Goal: Task Accomplishment & Management: Complete application form

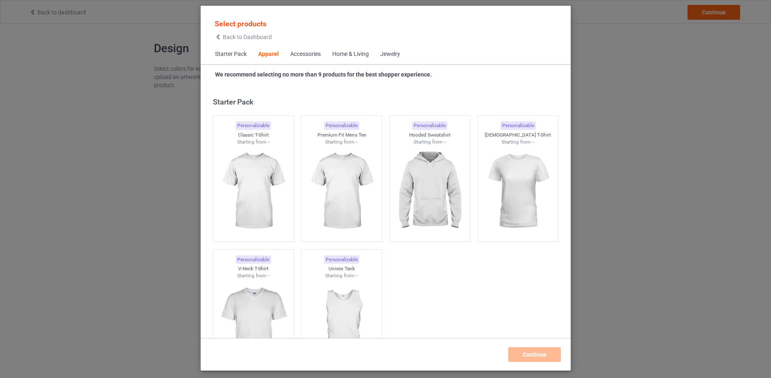
scroll to position [306, 0]
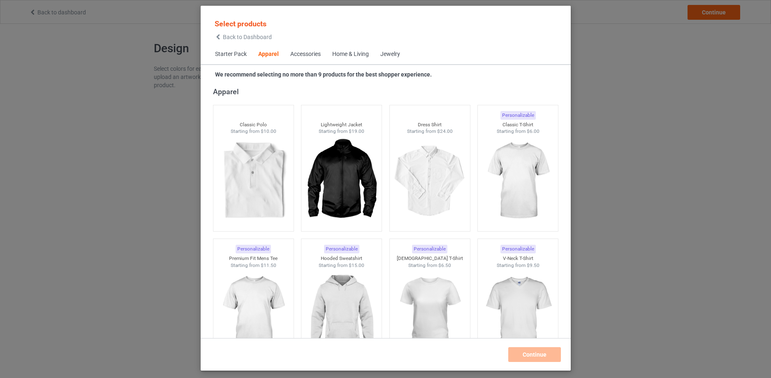
click at [365, 50] on span "Home & Living" at bounding box center [350, 54] width 48 height 20
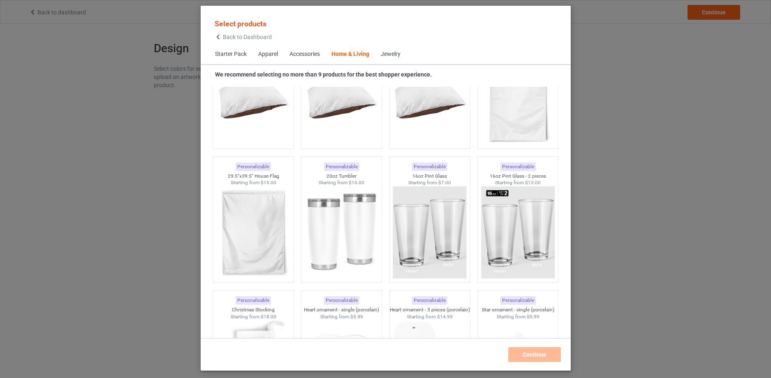
scroll to position [5409, 0]
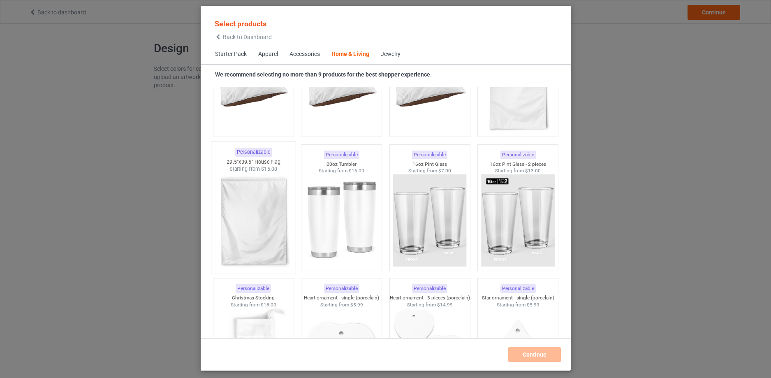
click at [271, 183] on img at bounding box center [253, 221] width 77 height 97
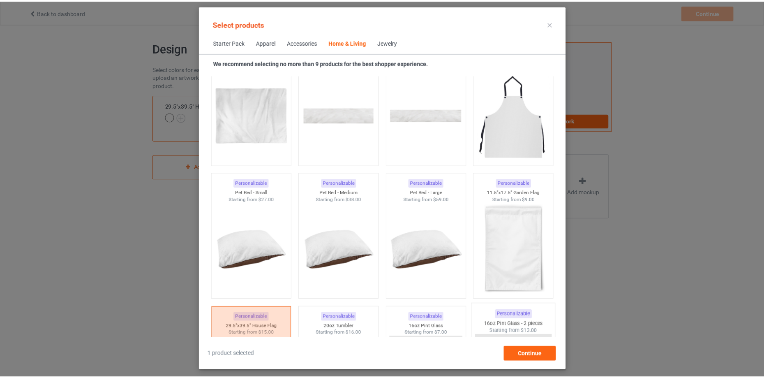
scroll to position [5231, 0]
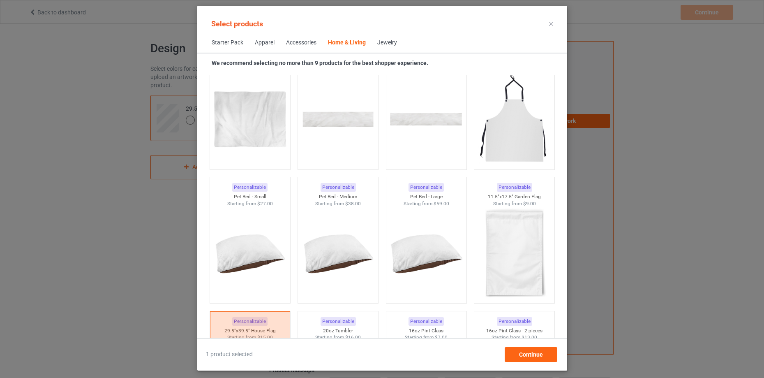
drag, startPoint x: 568, startPoint y: 272, endPoint x: 569, endPoint y: 276, distance: 4.1
click at [569, 276] on div "Select products Starter Pack Apparel Accessories Home & Living Jewelry We recom…" at bounding box center [382, 189] width 764 height 378
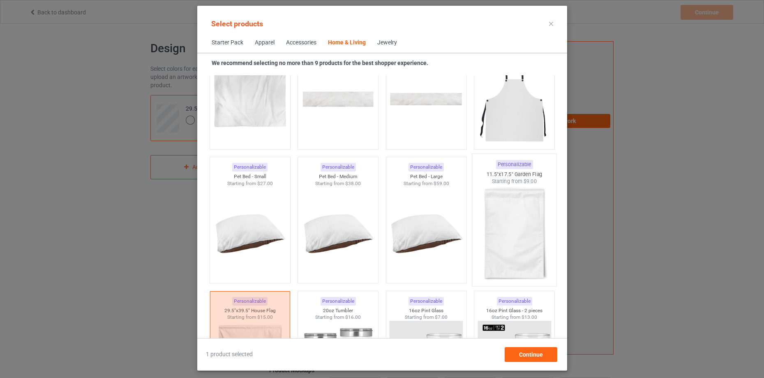
scroll to position [5429, 0]
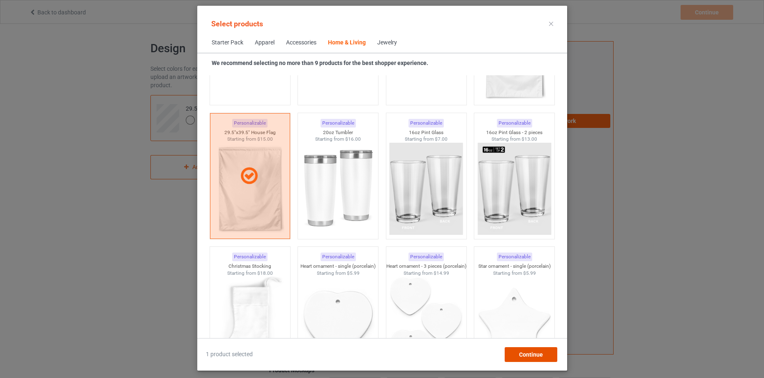
click at [535, 354] on span "Continue" at bounding box center [531, 354] width 24 height 7
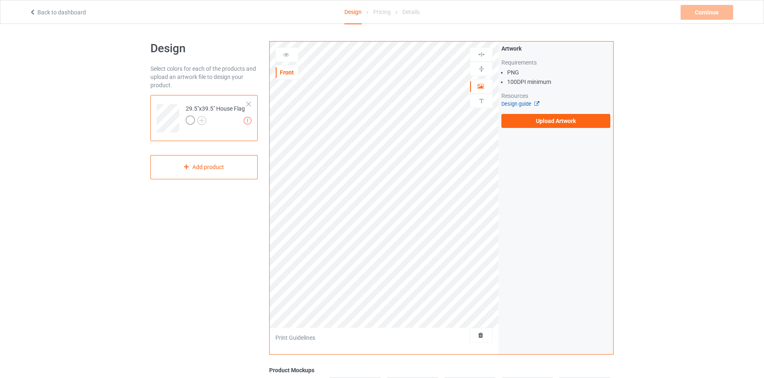
click at [519, 104] on link "Design guide" at bounding box center [520, 104] width 37 height 6
click at [511, 74] on li "PNG" at bounding box center [558, 72] width 103 height 8
click at [247, 122] on img at bounding box center [248, 121] width 8 height 8
click at [566, 122] on label "Upload Artwork" at bounding box center [556, 121] width 109 height 14
click at [0, 0] on input "Upload Artwork" at bounding box center [0, 0] width 0 height 0
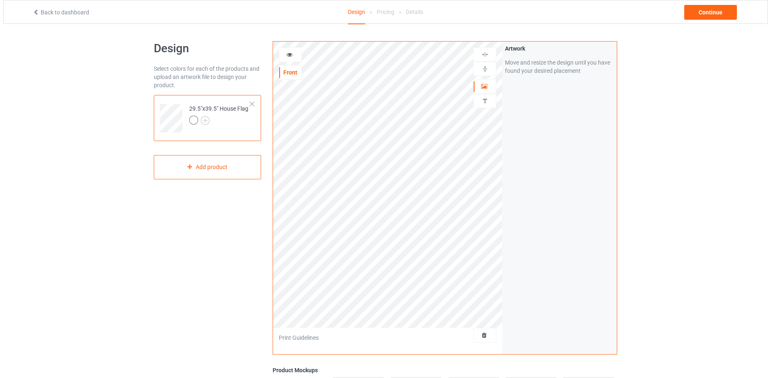
scroll to position [155, 0]
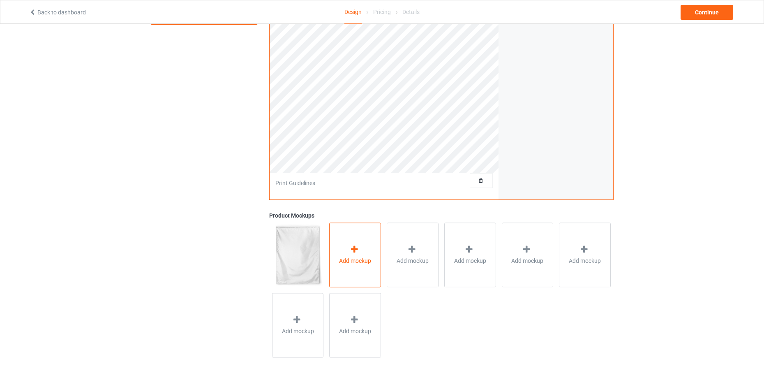
click at [346, 257] on span "Add mockup" at bounding box center [355, 261] width 32 height 8
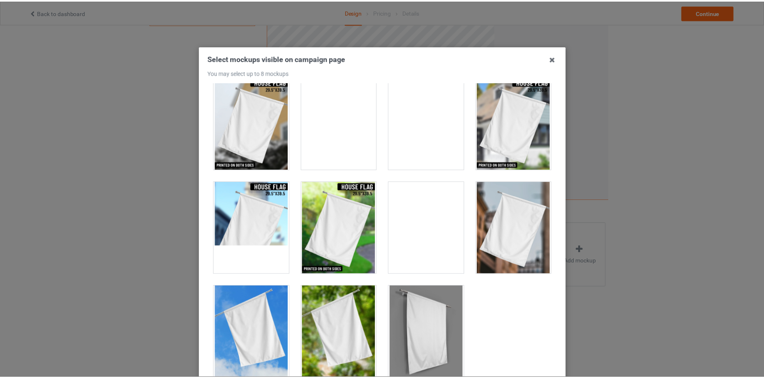
scroll to position [0, 0]
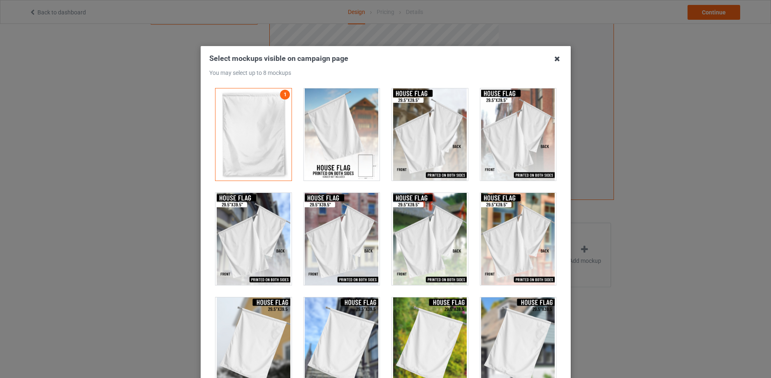
click at [556, 58] on icon at bounding box center [557, 58] width 13 height 13
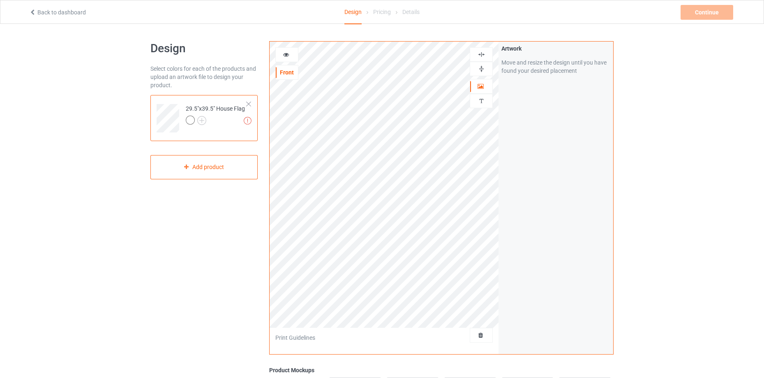
click at [485, 69] on img at bounding box center [482, 69] width 8 height 8
click at [481, 53] on img at bounding box center [482, 55] width 8 height 8
click at [285, 56] on icon at bounding box center [286, 54] width 7 height 6
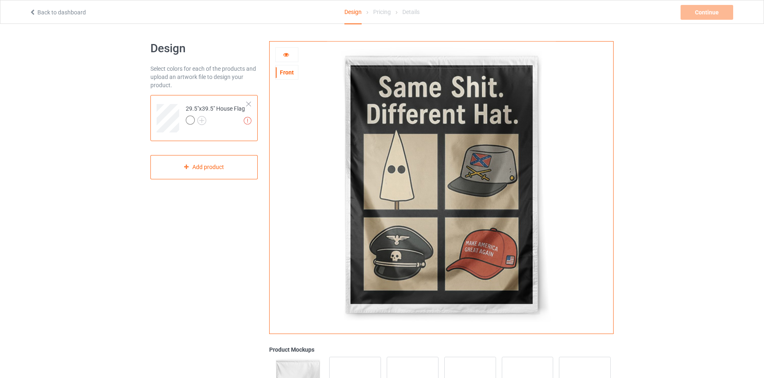
click at [391, 115] on img at bounding box center [441, 185] width 229 height 286
click at [288, 56] on icon at bounding box center [286, 54] width 7 height 6
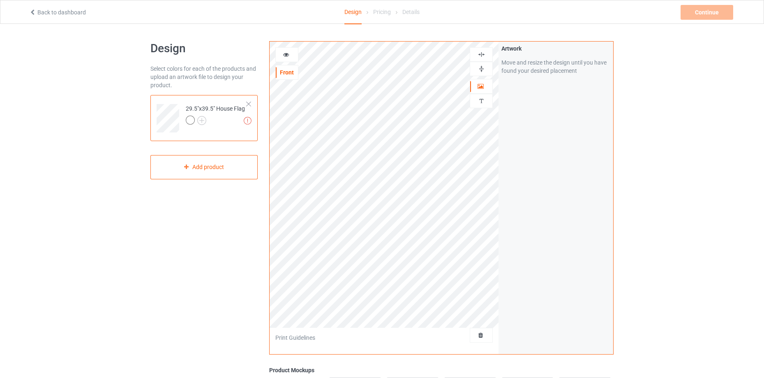
click at [482, 67] on img at bounding box center [482, 69] width 8 height 8
click at [484, 56] on img at bounding box center [482, 55] width 8 height 8
click at [284, 53] on icon at bounding box center [286, 54] width 7 height 6
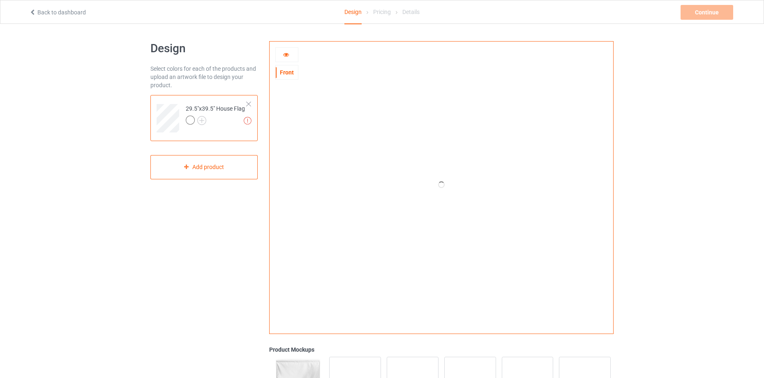
click at [686, 112] on div "Design Select colors for each of the products and upload an artwork file to des…" at bounding box center [382, 268] width 764 height 488
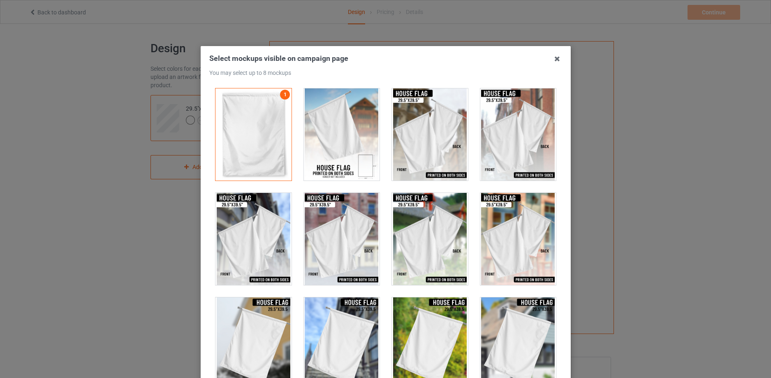
click at [363, 148] on div at bounding box center [341, 134] width 76 height 92
click at [436, 150] on div at bounding box center [430, 134] width 76 height 92
drag, startPoint x: 422, startPoint y: 116, endPoint x: 446, endPoint y: 120, distance: 24.6
click at [423, 116] on div at bounding box center [430, 134] width 76 height 92
drag, startPoint x: 492, startPoint y: 148, endPoint x: 522, endPoint y: 208, distance: 66.8
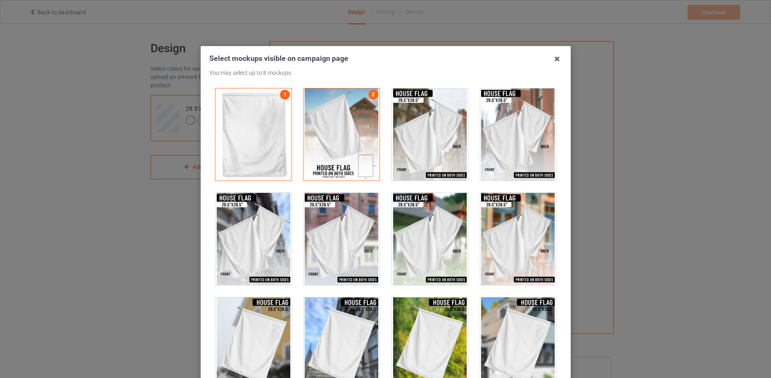
click at [492, 148] on div at bounding box center [518, 134] width 76 height 92
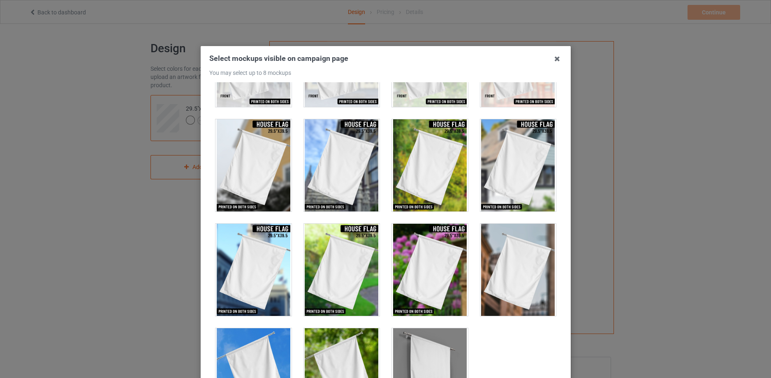
click at [360, 176] on div at bounding box center [341, 165] width 76 height 92
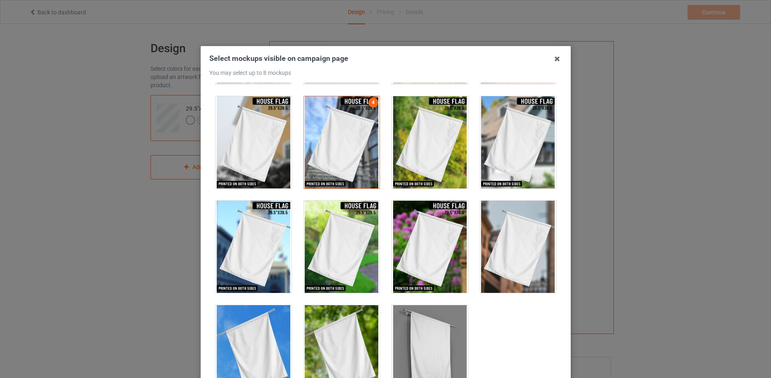
scroll to position [220, 0]
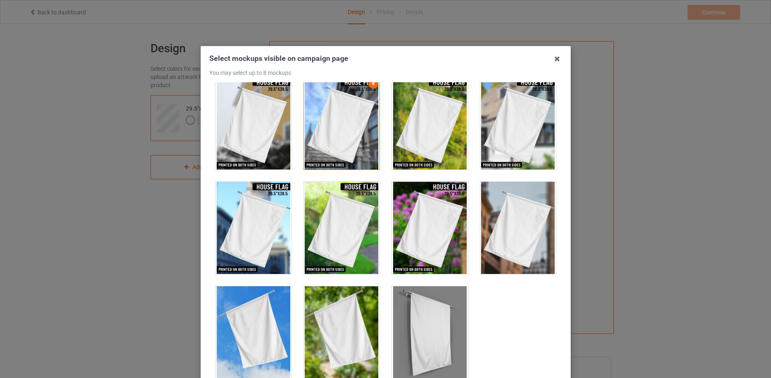
click at [500, 220] on div at bounding box center [518, 228] width 76 height 92
click at [265, 317] on div at bounding box center [253, 332] width 76 height 92
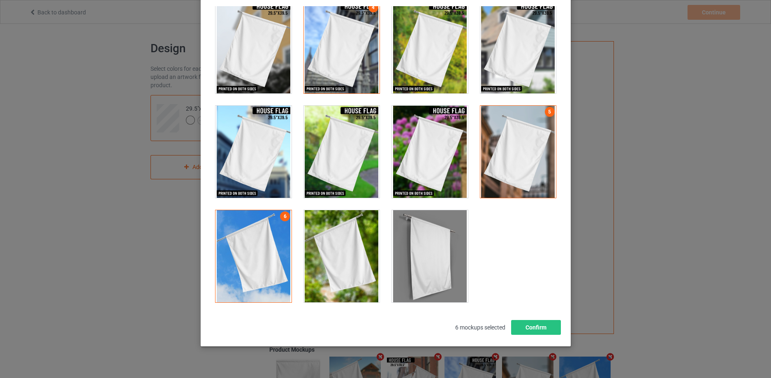
scroll to position [90, 0]
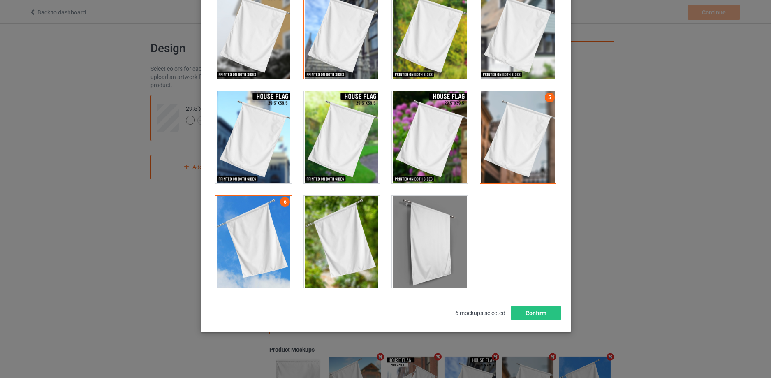
click at [422, 227] on div at bounding box center [430, 242] width 76 height 92
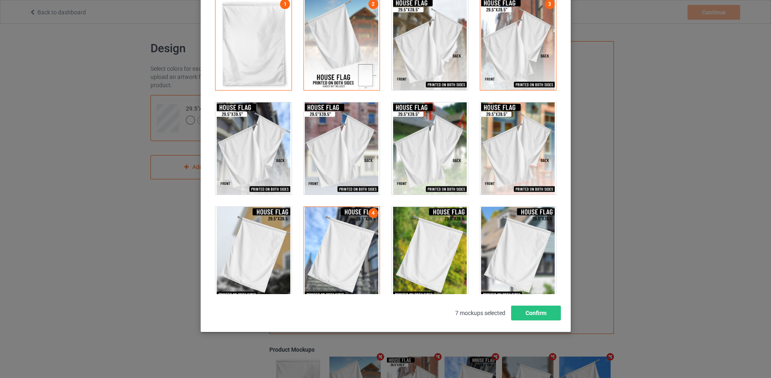
scroll to position [0, 0]
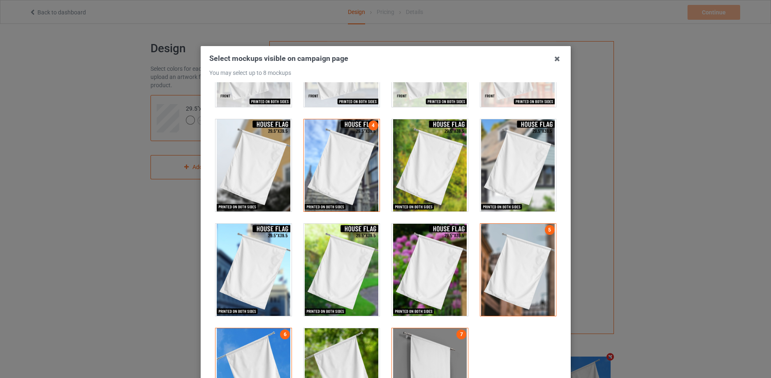
click at [515, 198] on div at bounding box center [518, 165] width 76 height 92
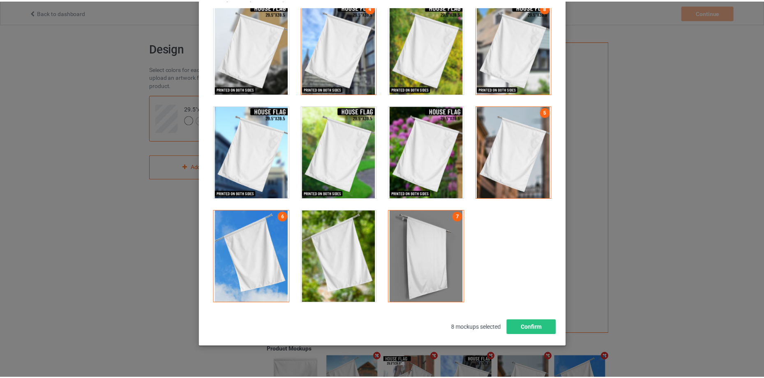
scroll to position [90, 0]
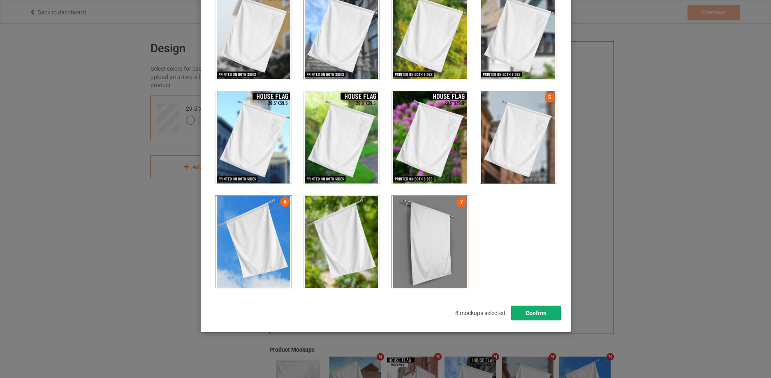
click at [544, 313] on button "Confirm" at bounding box center [536, 313] width 50 height 15
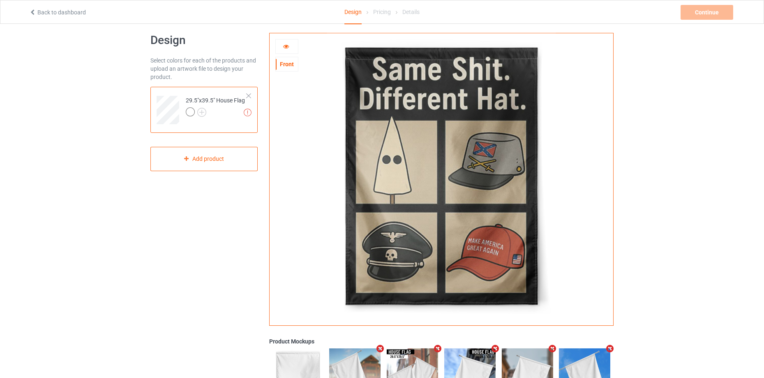
scroll to position [0, 0]
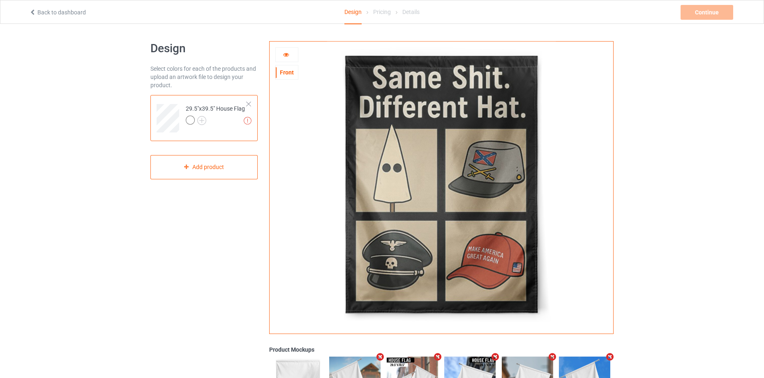
click at [460, 148] on img at bounding box center [441, 185] width 229 height 286
click at [290, 56] on div at bounding box center [287, 55] width 22 height 8
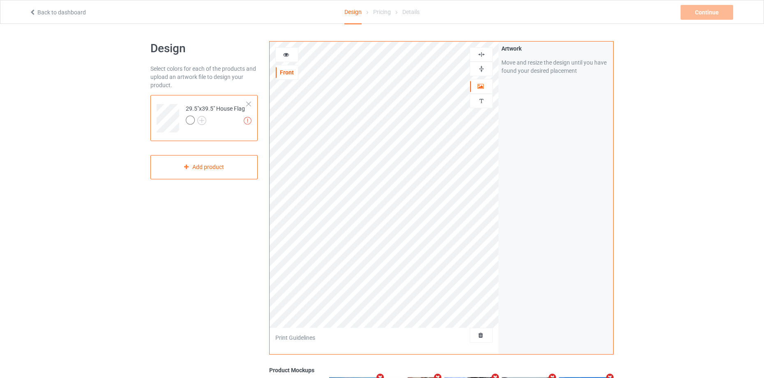
click at [674, 89] on div "Design Select colors for each of the products and upload an artwork file to des…" at bounding box center [382, 278] width 764 height 508
click at [484, 71] on img at bounding box center [482, 69] width 8 height 8
click at [484, 55] on img at bounding box center [482, 55] width 8 height 8
click at [245, 120] on img at bounding box center [248, 121] width 8 height 8
click at [249, 122] on img at bounding box center [248, 121] width 8 height 8
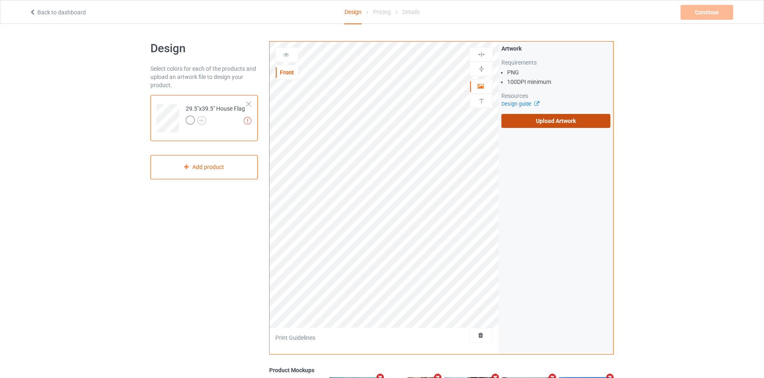
click at [553, 119] on label "Upload Artwork" at bounding box center [556, 121] width 109 height 14
click at [0, 0] on input "Upload Artwork" at bounding box center [0, 0] width 0 height 0
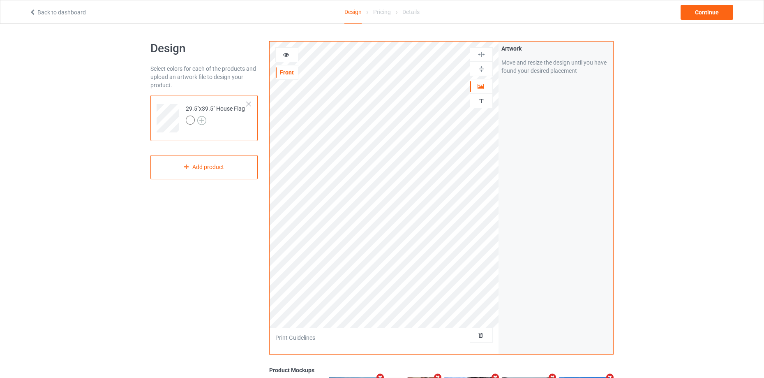
click at [199, 120] on img at bounding box center [201, 120] width 9 height 9
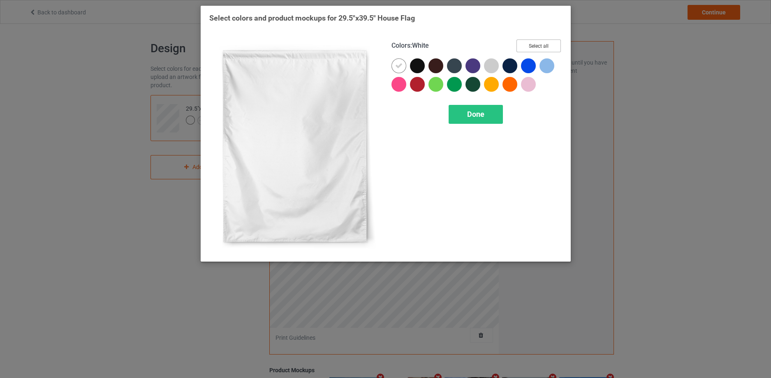
click at [534, 48] on button "Select all" at bounding box center [538, 45] width 44 height 13
drag, startPoint x: 396, startPoint y: 65, endPoint x: 406, endPoint y: 67, distance: 10.0
click at [396, 66] on icon at bounding box center [398, 65] width 7 height 7
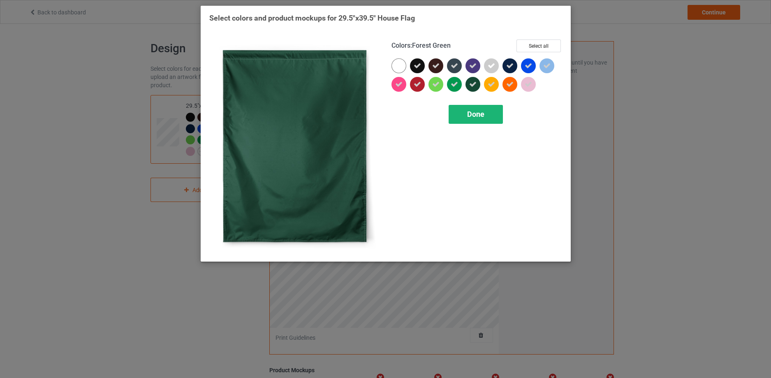
click at [489, 109] on div "Done" at bounding box center [476, 114] width 54 height 19
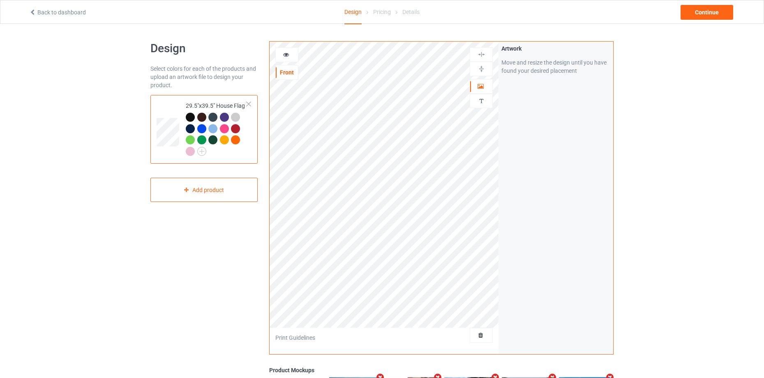
click at [188, 117] on div at bounding box center [190, 117] width 9 height 9
click at [482, 68] on img at bounding box center [482, 69] width 8 height 8
click at [482, 53] on img at bounding box center [482, 55] width 8 height 8
click at [713, 8] on div "Continue" at bounding box center [707, 12] width 53 height 15
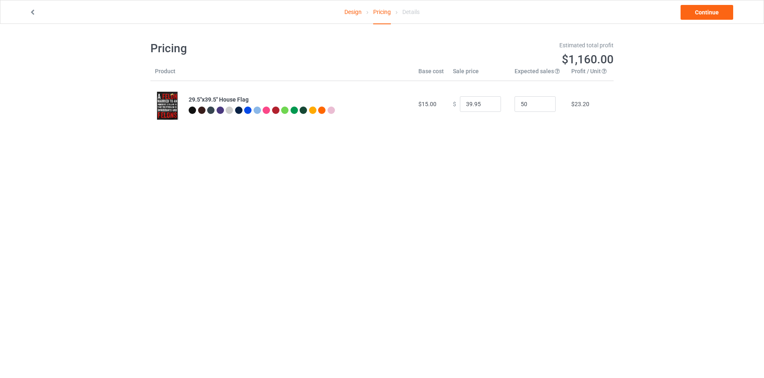
click at [358, 15] on link "Design" at bounding box center [353, 11] width 17 height 23
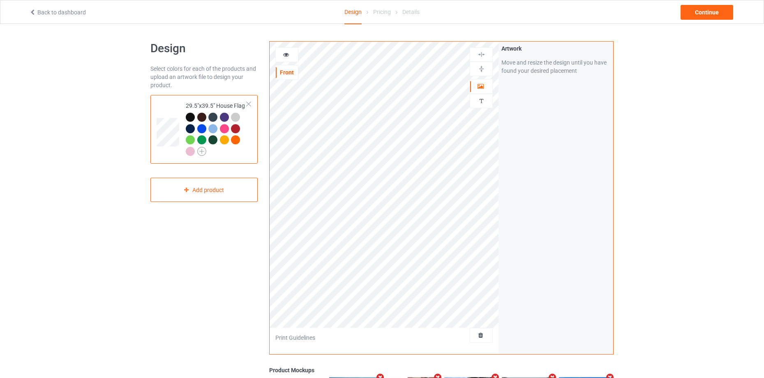
click at [204, 150] on img at bounding box center [201, 151] width 9 height 9
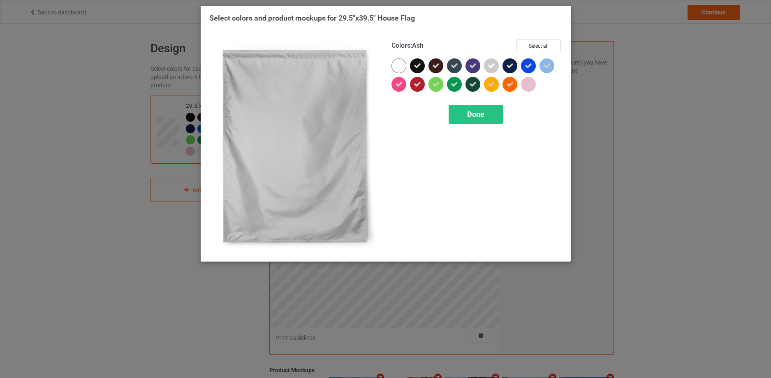
click at [487, 67] on div at bounding box center [491, 65] width 15 height 15
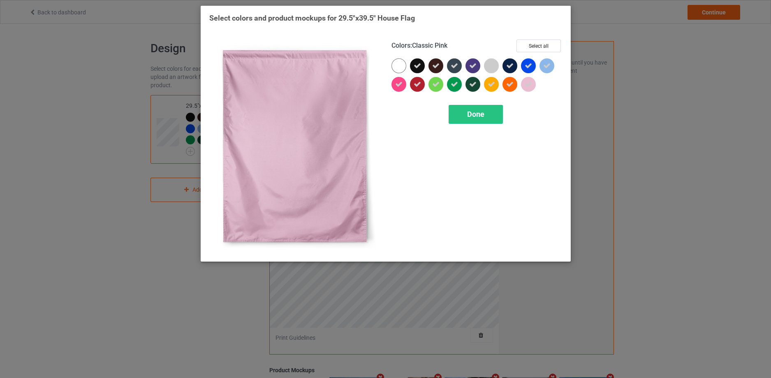
click at [522, 83] on div at bounding box center [528, 84] width 15 height 15
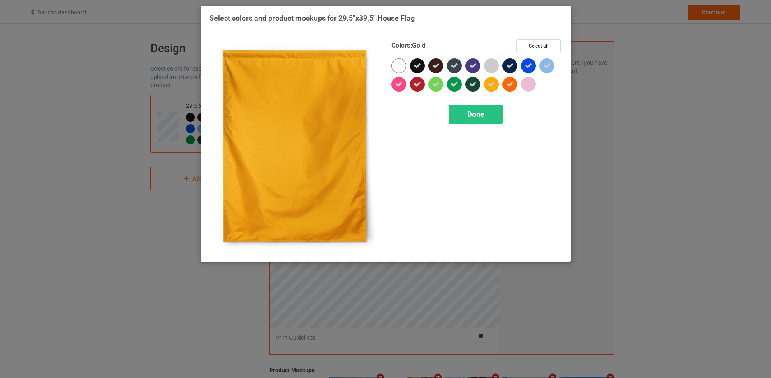
click at [490, 82] on icon at bounding box center [491, 84] width 7 height 7
click at [490, 112] on div "Done" at bounding box center [476, 114] width 54 height 19
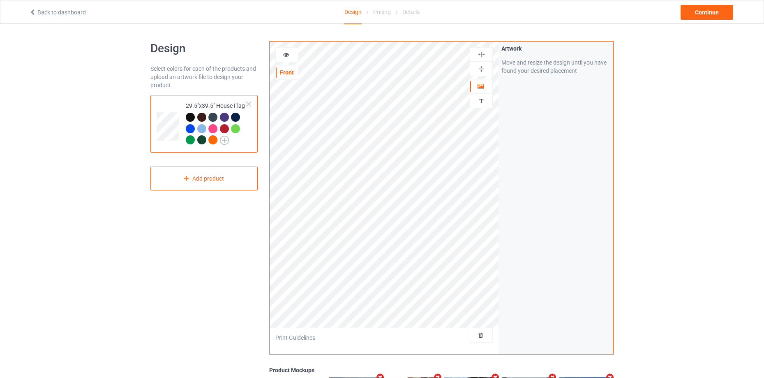
click at [225, 144] on img at bounding box center [224, 140] width 9 height 9
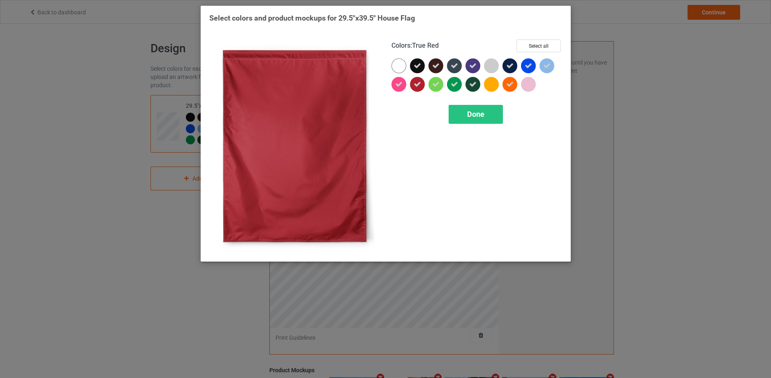
click at [418, 83] on icon at bounding box center [417, 84] width 7 height 7
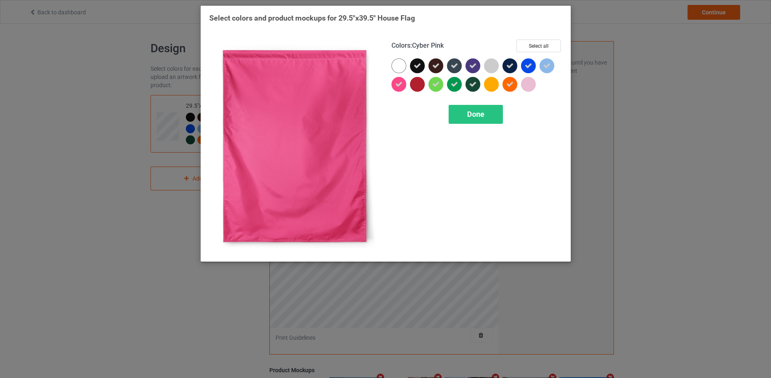
click at [400, 85] on icon at bounding box center [398, 84] width 7 height 7
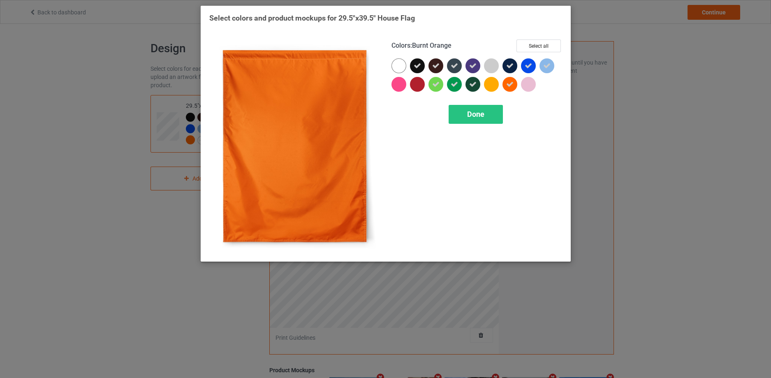
click at [512, 86] on icon at bounding box center [509, 84] width 7 height 7
click at [482, 113] on span "Done" at bounding box center [475, 114] width 17 height 9
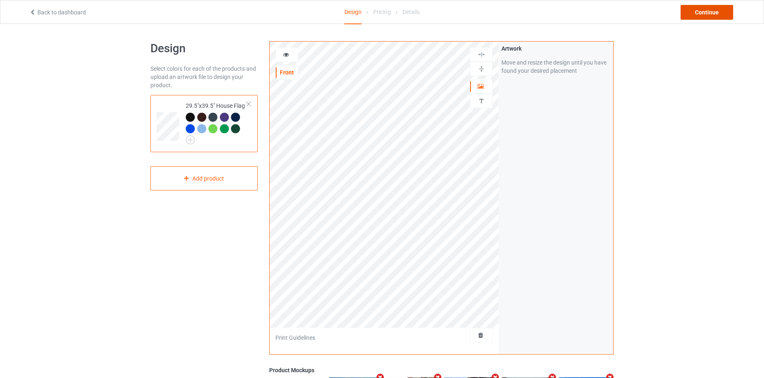
click at [704, 13] on div "Continue" at bounding box center [707, 12] width 53 height 15
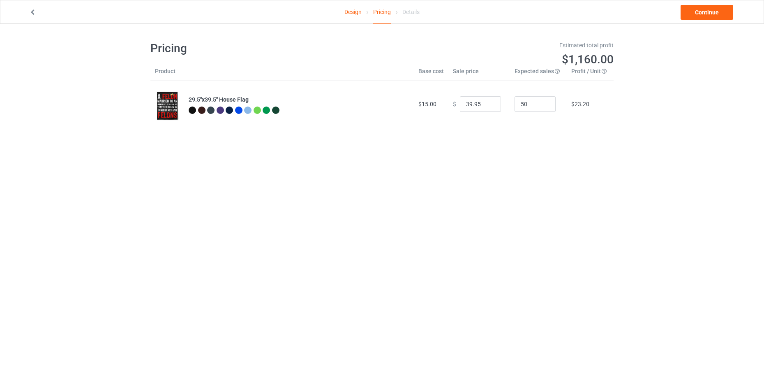
click at [355, 10] on link "Design" at bounding box center [353, 11] width 17 height 23
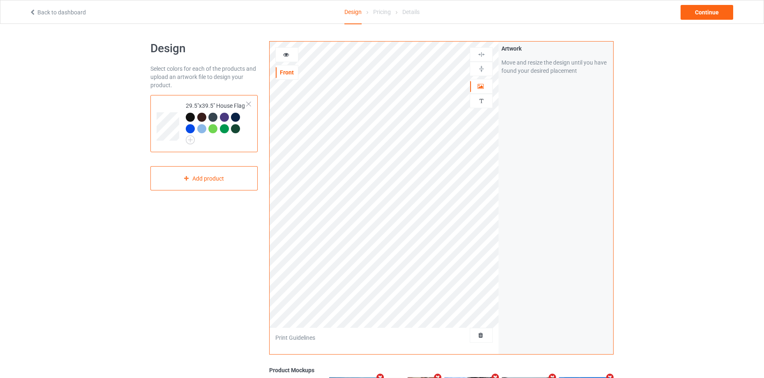
click at [290, 61] on div at bounding box center [286, 54] width 23 height 15
click at [285, 56] on icon at bounding box center [286, 54] width 7 height 6
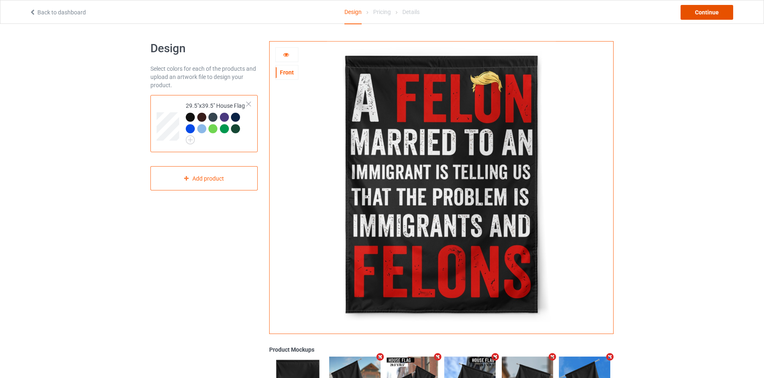
click at [714, 8] on div "Continue" at bounding box center [707, 12] width 53 height 15
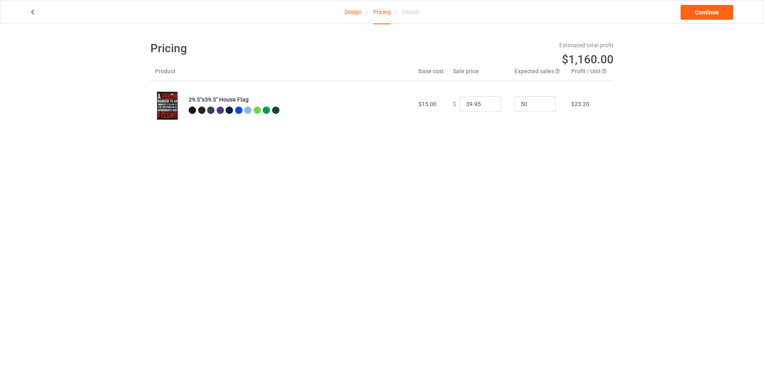
click at [357, 10] on link "Design" at bounding box center [353, 11] width 17 height 23
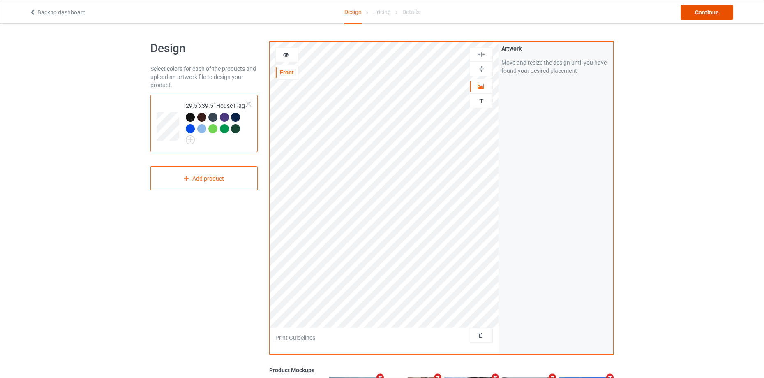
click at [711, 8] on div "Continue" at bounding box center [707, 12] width 53 height 15
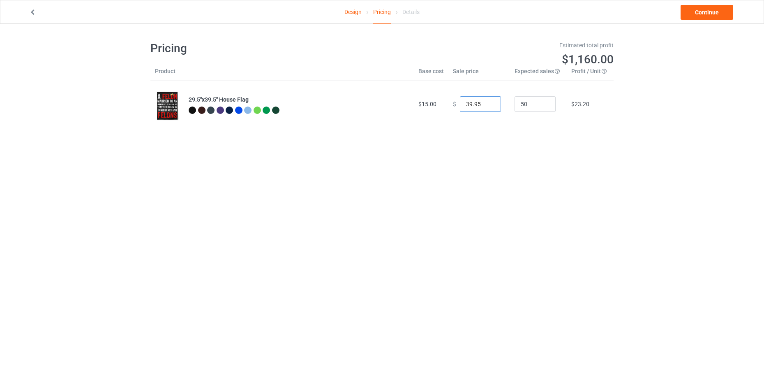
drag, startPoint x: 469, startPoint y: 102, endPoint x: 461, endPoint y: 102, distance: 7.4
click at [461, 102] on input "39.95" at bounding box center [480, 104] width 41 height 16
type input "34.95"
click at [511, 164] on body "Design Pricing Details Continue Pricing Estimated total profit $927.50 Product …" at bounding box center [382, 213] width 764 height 378
click at [711, 11] on link "Continue" at bounding box center [707, 12] width 53 height 15
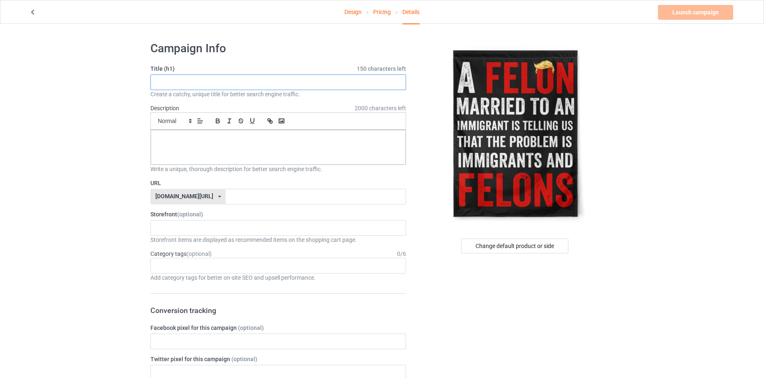
click at [299, 79] on input "text" at bounding box center [278, 82] width 256 height 16
paste input "A [PERSON_NAME] married - Feminist Gift"
type input "A [PERSON_NAME] married - Feminist Gift"
click at [179, 192] on div "[DOMAIN_NAME][URL] [DOMAIN_NAME][URL] [DOMAIN_NAME]/ [DOMAIN_NAME]/ [DOMAIN_NAM…" at bounding box center [187, 197] width 75 height 16
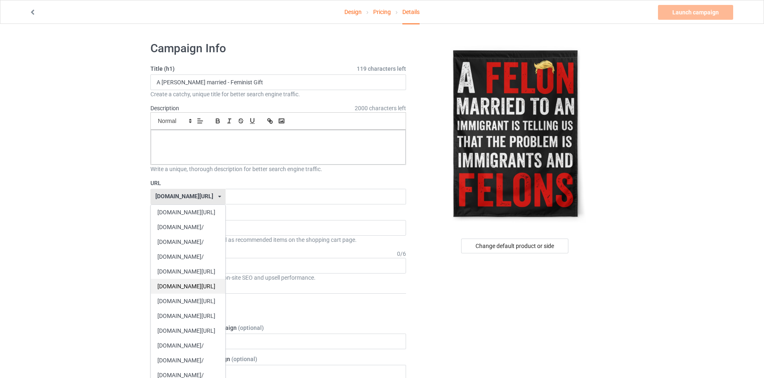
click at [204, 284] on div "[DOMAIN_NAME][URL]" at bounding box center [188, 286] width 74 height 15
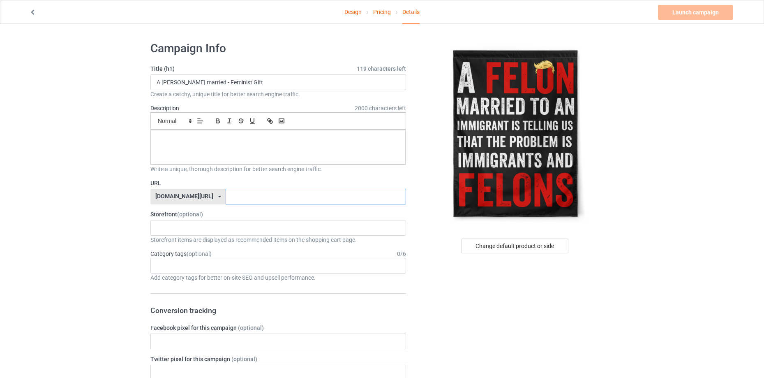
click at [263, 196] on input "text" at bounding box center [316, 197] width 180 height 16
paste input "A [PERSON_NAME] married - Feminist Gift"
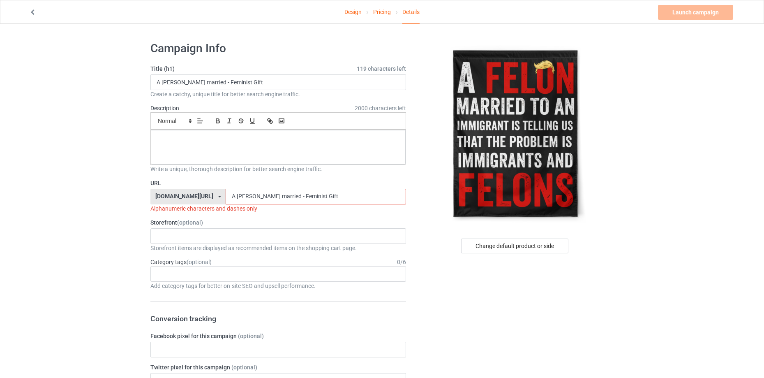
click at [282, 193] on input "A [PERSON_NAME] married - Feminist Gift" at bounding box center [316, 197] width 180 height 16
drag, startPoint x: 280, startPoint y: 196, endPoint x: 385, endPoint y: 189, distance: 105.9
click at [389, 193] on input "A [PERSON_NAME] married - Feminist Gift" at bounding box center [316, 197] width 180 height 16
click at [260, 196] on input "A felon married" at bounding box center [316, 197] width 180 height 16
click at [247, 192] on input "A felon-married" at bounding box center [316, 197] width 180 height 16
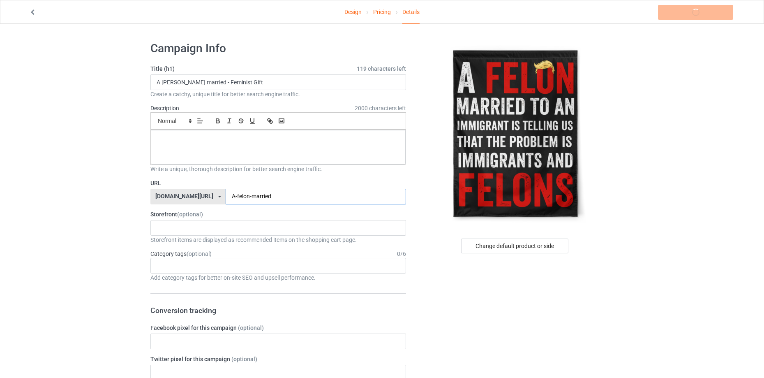
click at [299, 195] on input "A-felon-married" at bounding box center [316, 197] width 180 height 16
type input "A-felon-married"
click at [240, 225] on div "Justice - Equality Hat Native Tribes of [GEOGRAPHIC_DATA] Mapped Welcome to Nat…" at bounding box center [278, 228] width 256 height 16
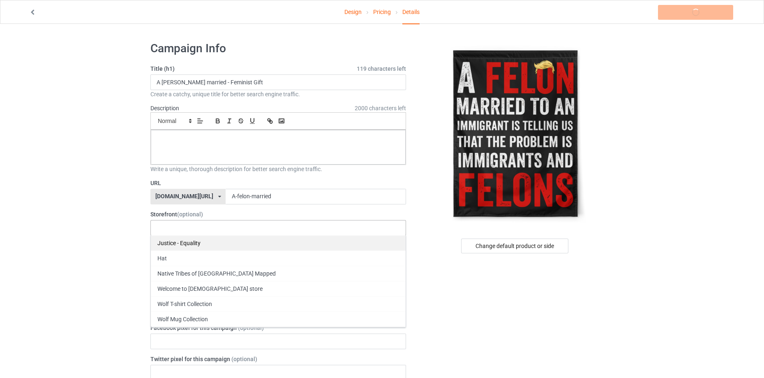
click at [238, 242] on div "Justice - Equality" at bounding box center [278, 242] width 255 height 15
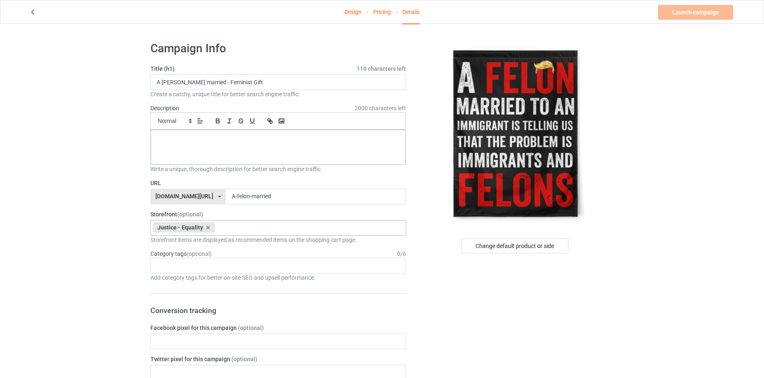
click at [228, 263] on div "No result found" at bounding box center [278, 266] width 256 height 16
click at [223, 261] on div "ju No result found" at bounding box center [278, 266] width 256 height 16
type input "justice"
click at [221, 262] on div "justice No result found" at bounding box center [278, 266] width 256 height 16
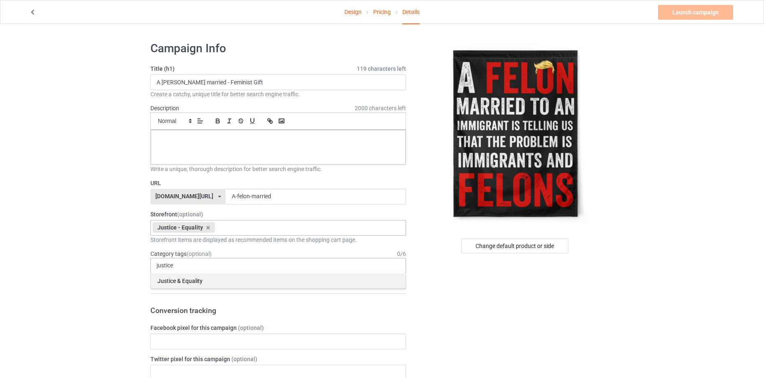
click at [188, 283] on div "Justice & Equality" at bounding box center [278, 280] width 255 height 15
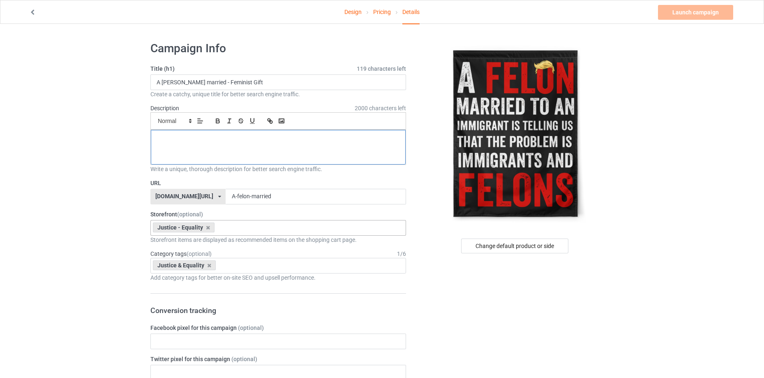
click at [244, 130] on div at bounding box center [278, 147] width 255 height 35
click at [551, 246] on div "Change default product or side" at bounding box center [514, 245] width 107 height 15
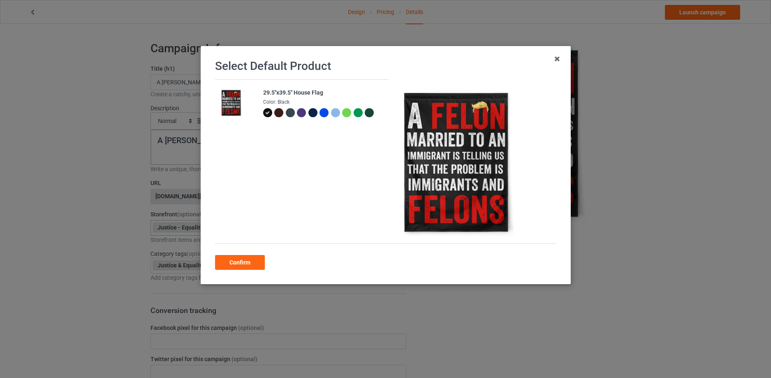
drag, startPoint x: 248, startPoint y: 262, endPoint x: 400, endPoint y: 208, distance: 161.4
click at [247, 262] on div "Confirm" at bounding box center [240, 262] width 50 height 15
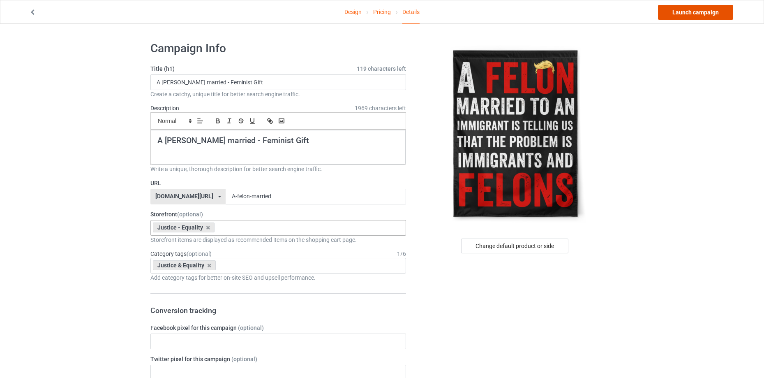
click at [704, 14] on link "Launch campaign" at bounding box center [695, 12] width 75 height 15
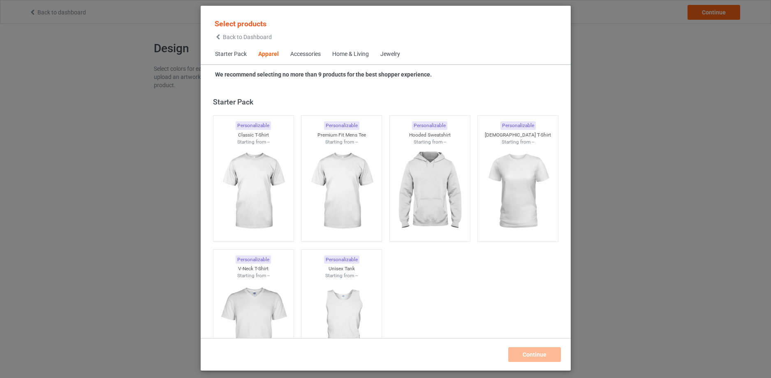
scroll to position [3709, 0]
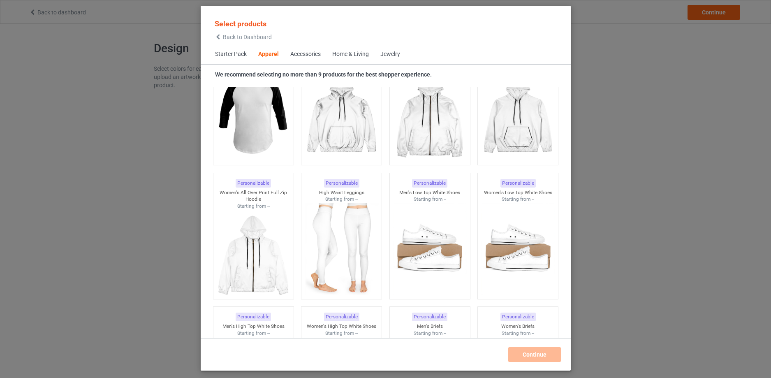
click at [347, 49] on span "Home & Living" at bounding box center [350, 54] width 48 height 20
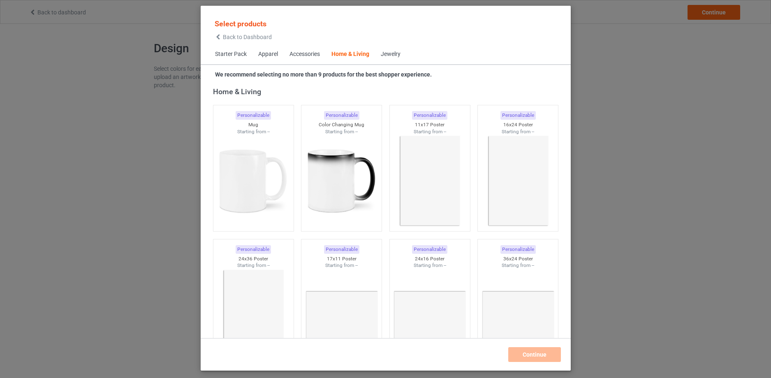
click at [353, 58] on div "Home & Living" at bounding box center [350, 54] width 38 height 8
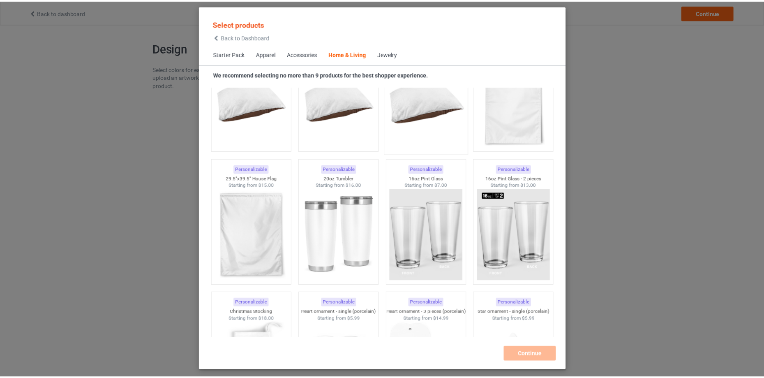
scroll to position [5312, 0]
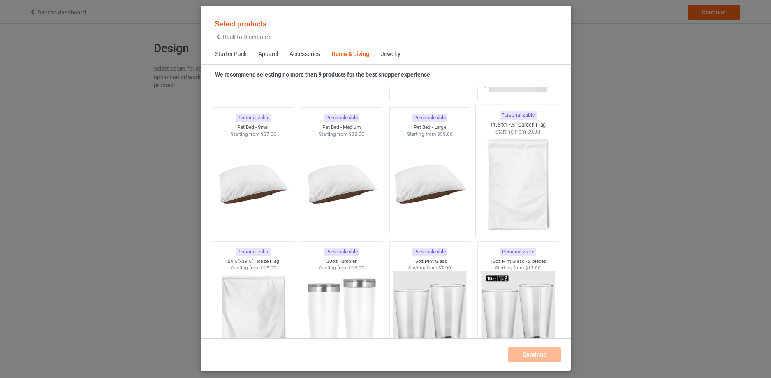
click at [522, 207] on img at bounding box center [517, 184] width 77 height 97
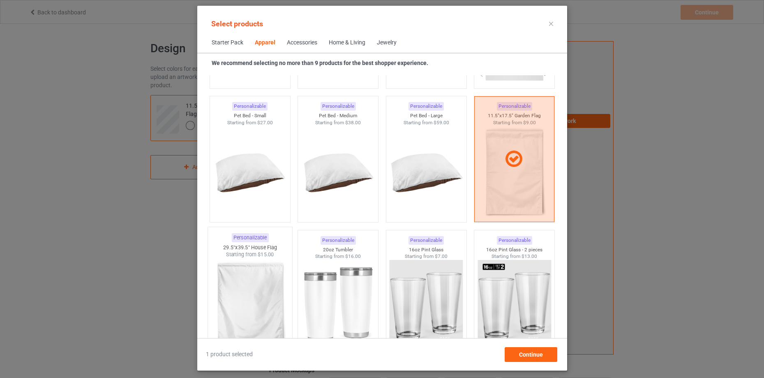
click at [257, 298] on img at bounding box center [249, 306] width 77 height 97
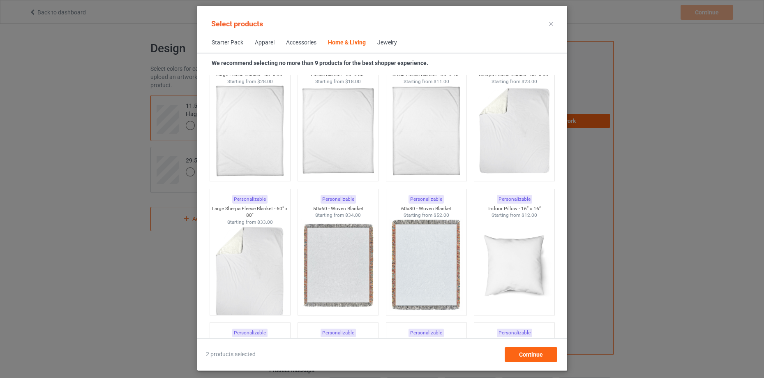
scroll to position [3862, 0]
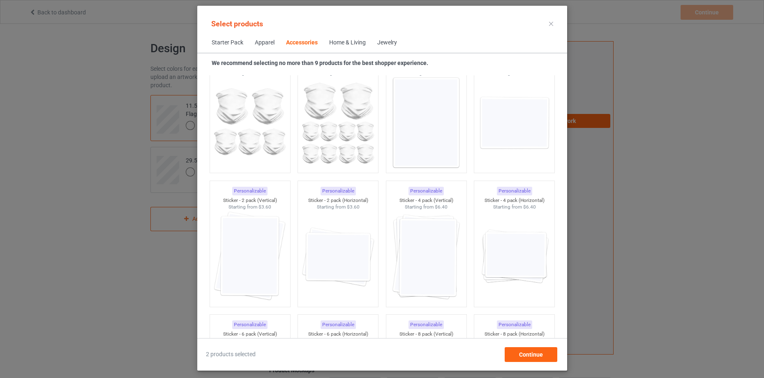
scroll to position [2802, 0]
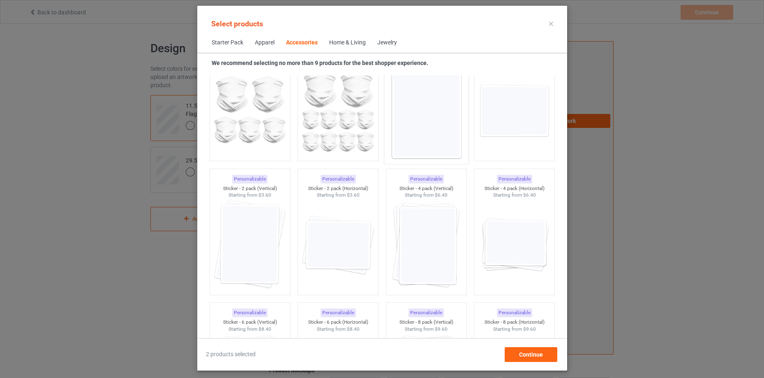
click at [422, 124] on img at bounding box center [426, 111] width 77 height 97
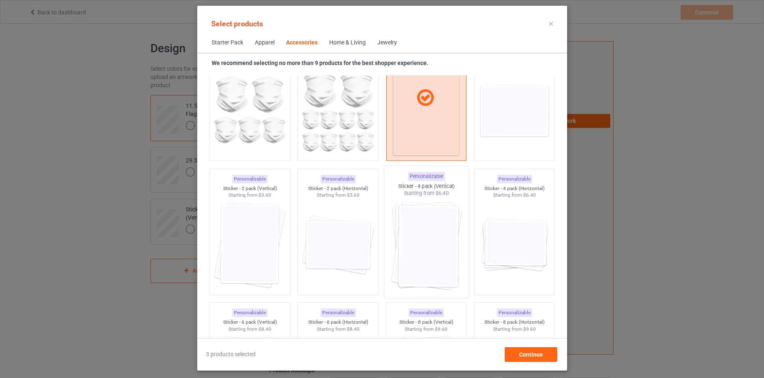
click at [433, 251] on img at bounding box center [426, 245] width 77 height 97
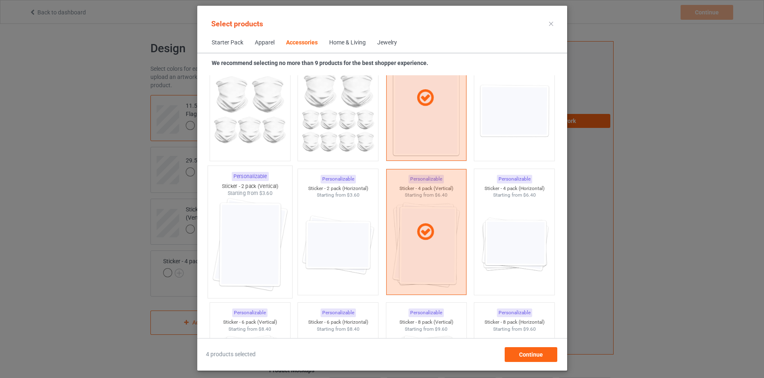
click at [259, 234] on img at bounding box center [249, 245] width 77 height 97
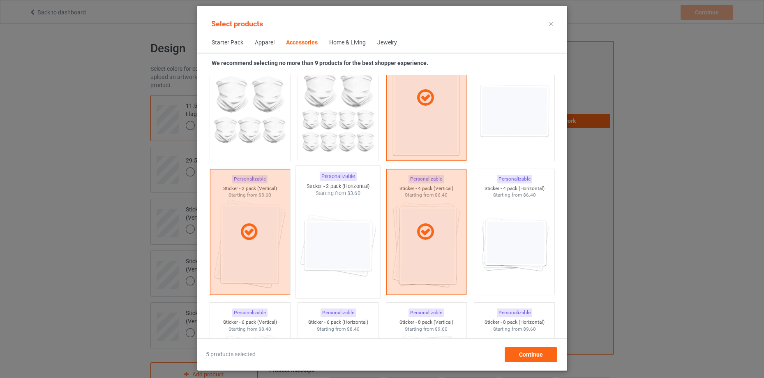
click at [339, 240] on img at bounding box center [337, 245] width 77 height 97
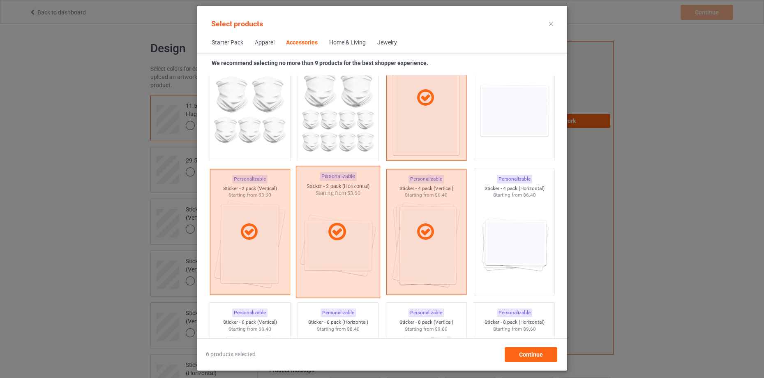
click at [341, 249] on div at bounding box center [338, 232] width 84 height 132
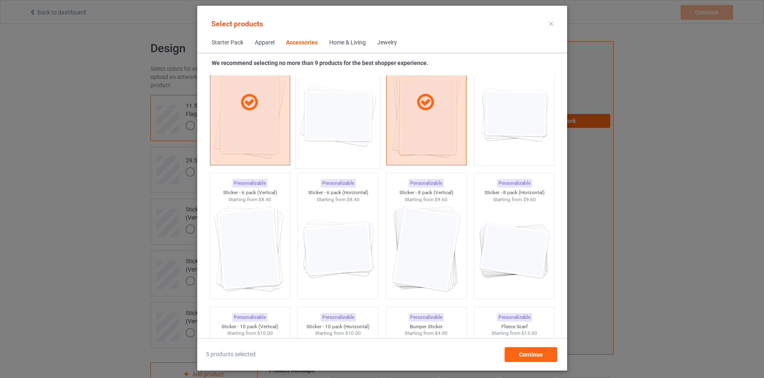
scroll to position [2920, 0]
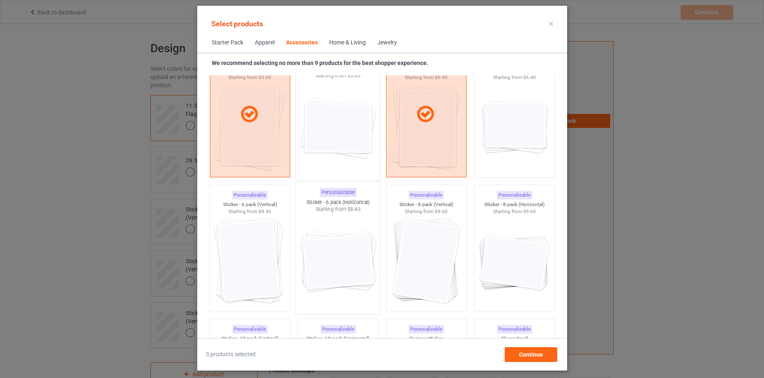
drag, startPoint x: 244, startPoint y: 242, endPoint x: 346, endPoint y: 229, distance: 102.5
click at [245, 242] on img at bounding box center [250, 261] width 74 height 92
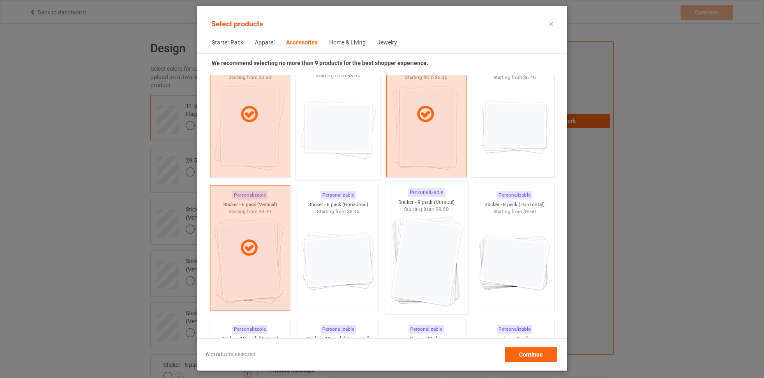
click at [442, 237] on img at bounding box center [426, 261] width 77 height 97
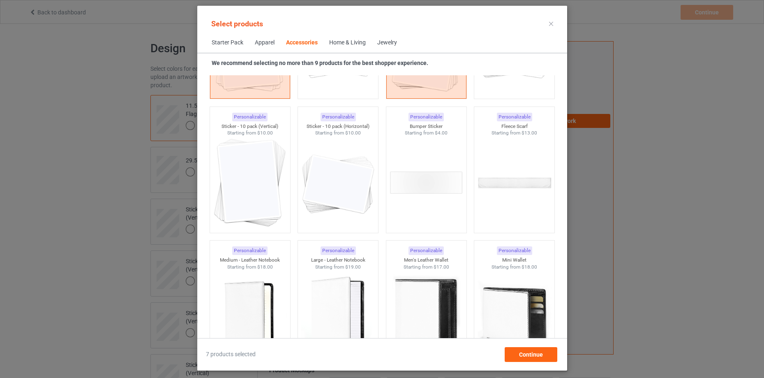
scroll to position [3179, 0]
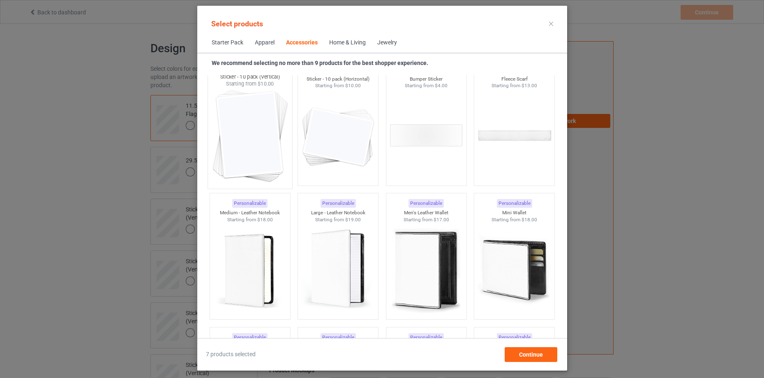
click at [259, 120] on img at bounding box center [249, 136] width 77 height 97
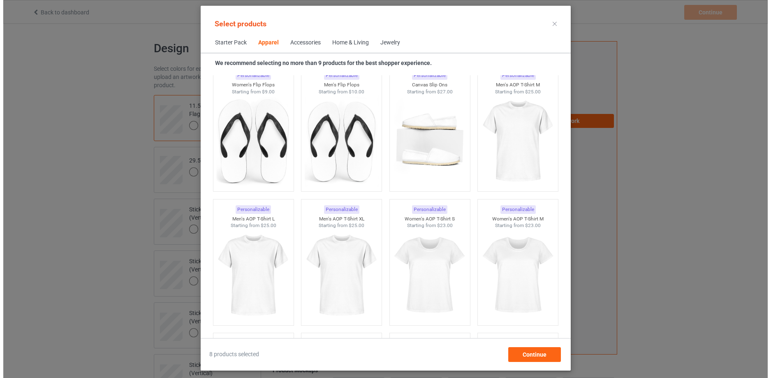
scroll to position [1554, 0]
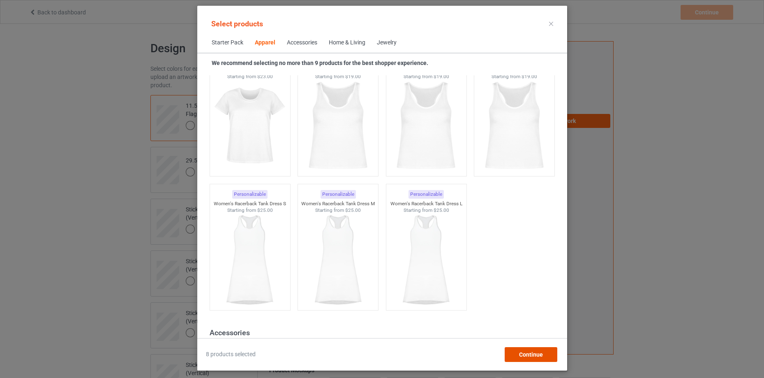
click at [526, 358] on div "Continue" at bounding box center [531, 354] width 53 height 15
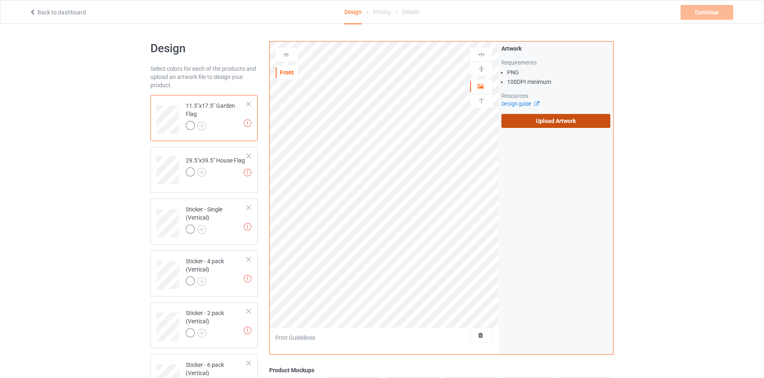
click at [567, 118] on label "Upload Artwork" at bounding box center [556, 121] width 109 height 14
click at [0, 0] on input "Upload Artwork" at bounding box center [0, 0] width 0 height 0
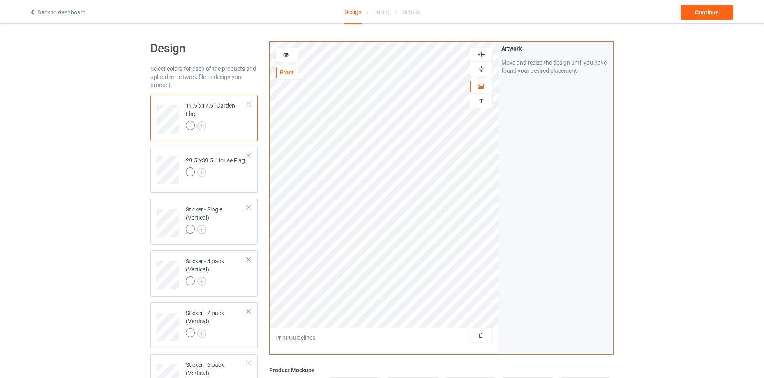
click at [482, 70] on img at bounding box center [482, 69] width 8 height 8
click at [478, 50] on div at bounding box center [481, 54] width 23 height 14
click at [203, 122] on img at bounding box center [201, 125] width 9 height 9
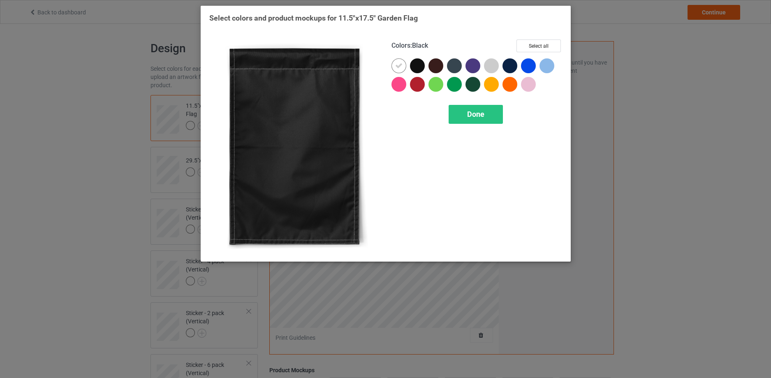
click at [424, 68] on div at bounding box center [417, 65] width 15 height 15
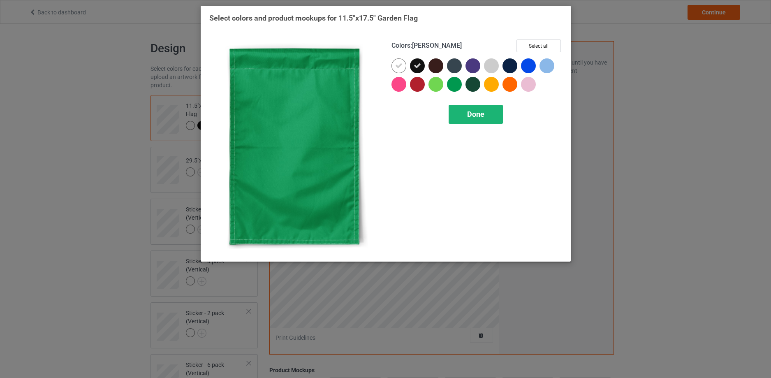
click at [472, 111] on span "Done" at bounding box center [475, 114] width 17 height 9
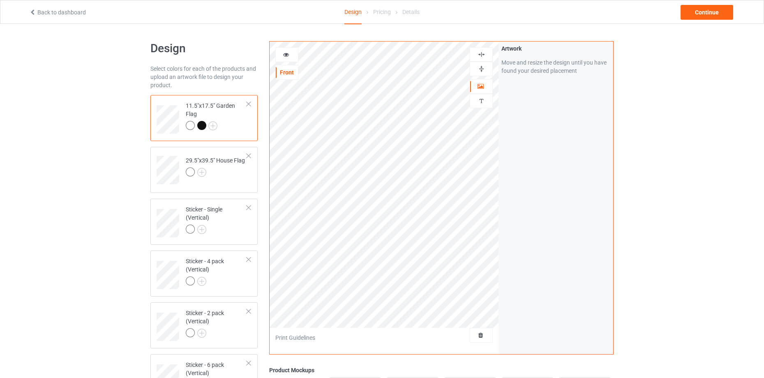
click at [202, 125] on div at bounding box center [201, 125] width 9 height 9
click at [289, 53] on icon at bounding box center [286, 54] width 7 height 6
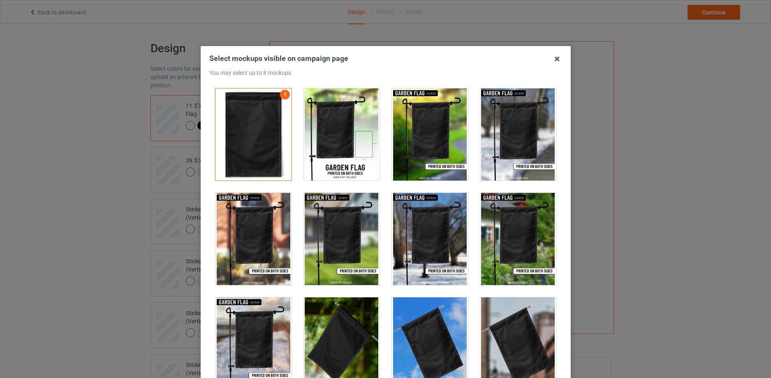
click at [347, 148] on div at bounding box center [341, 134] width 76 height 92
click at [417, 153] on div at bounding box center [430, 134] width 76 height 92
click at [507, 247] on div at bounding box center [518, 239] width 76 height 92
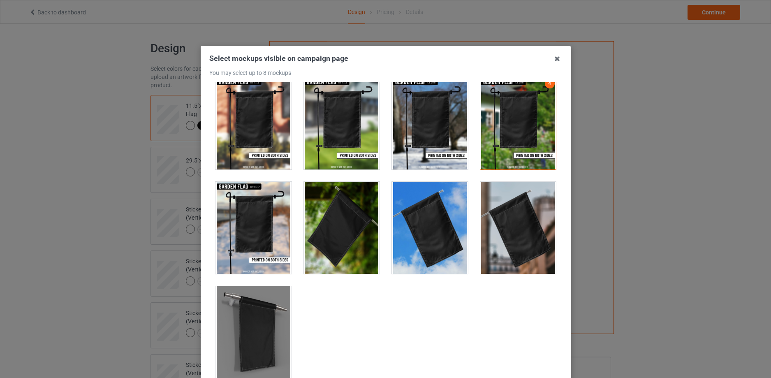
click at [341, 236] on div at bounding box center [341, 228] width 76 height 92
click at [273, 322] on div at bounding box center [253, 332] width 76 height 92
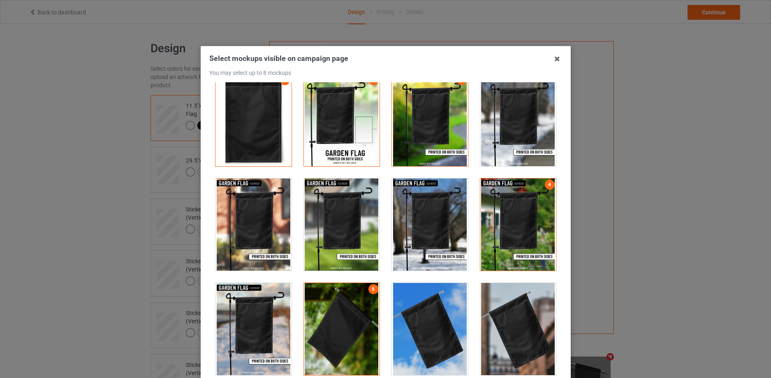
scroll to position [0, 0]
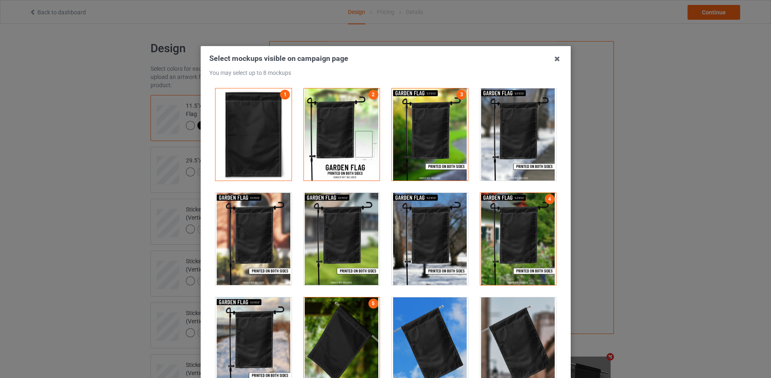
click at [267, 259] on div at bounding box center [253, 239] width 76 height 92
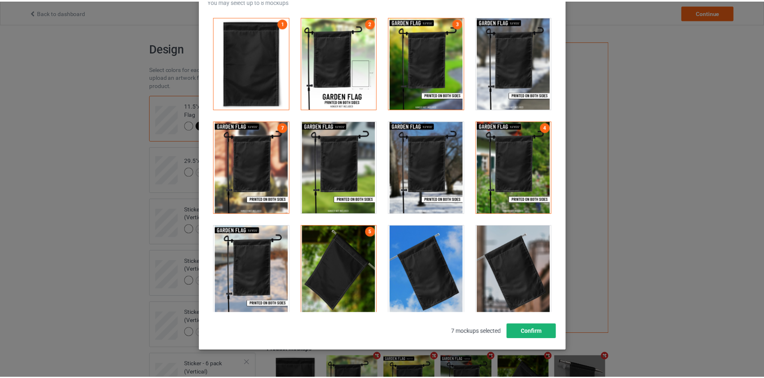
scroll to position [90, 0]
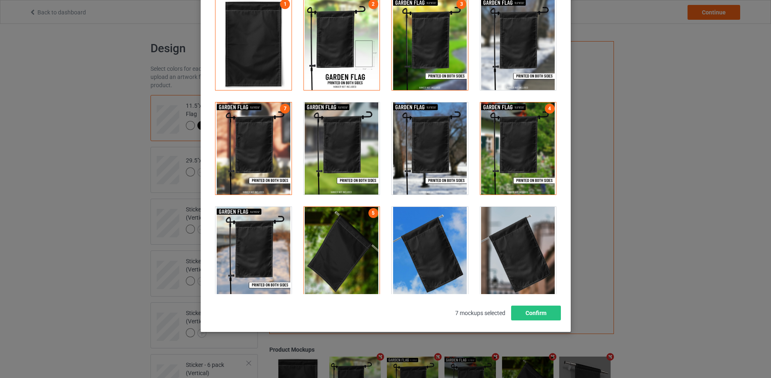
click at [539, 305] on div "Select mockups visible on campaign page You may select up to 8 mockups 1 2 3 7 …" at bounding box center [385, 141] width 353 height 357
click at [540, 312] on button "Confirm" at bounding box center [536, 313] width 50 height 15
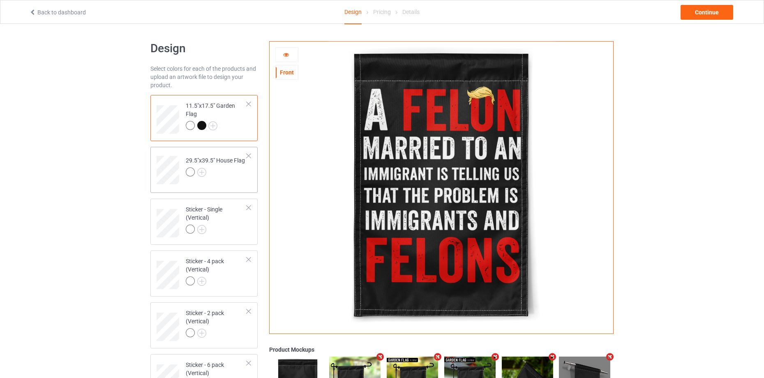
click at [216, 167] on div at bounding box center [215, 173] width 59 height 12
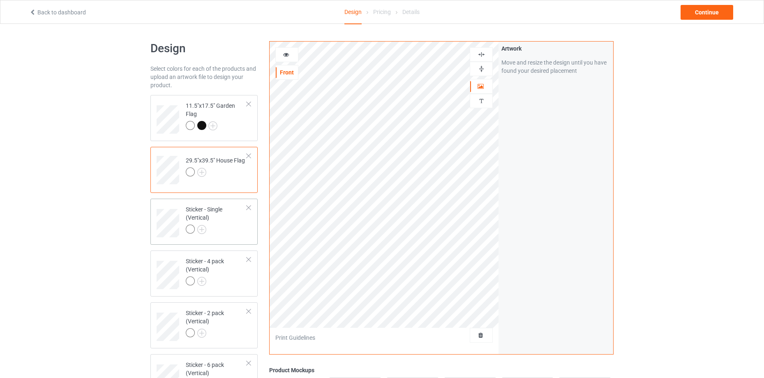
click at [213, 218] on div "Sticker - Single (Vertical)" at bounding box center [216, 219] width 61 height 28
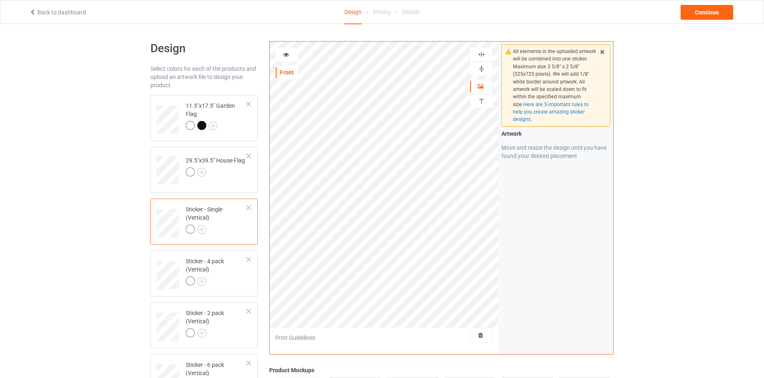
click at [483, 65] on img at bounding box center [482, 69] width 8 height 8
click at [479, 52] on img at bounding box center [482, 55] width 8 height 8
click at [203, 227] on img at bounding box center [201, 229] width 9 height 9
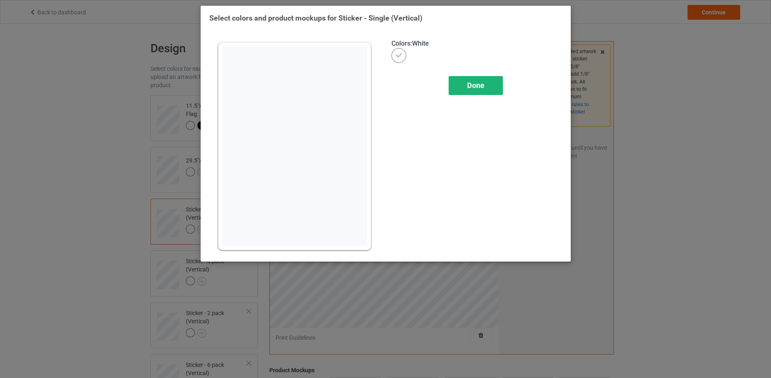
click at [477, 85] on span "Done" at bounding box center [475, 85] width 17 height 9
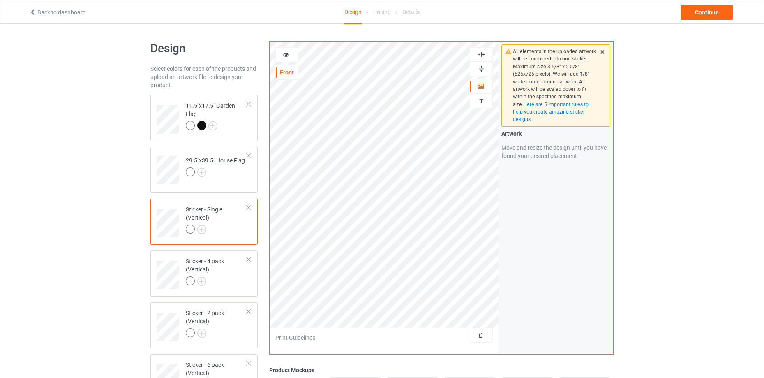
click at [286, 56] on icon at bounding box center [286, 54] width 7 height 6
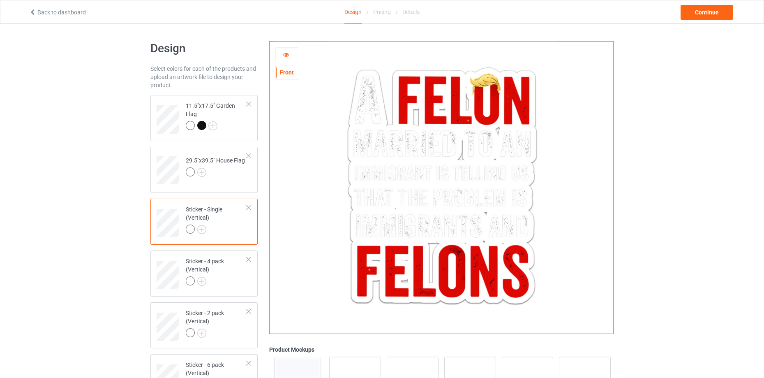
click at [434, 170] on img at bounding box center [441, 185] width 229 height 286
click at [249, 105] on div at bounding box center [249, 104] width 6 height 6
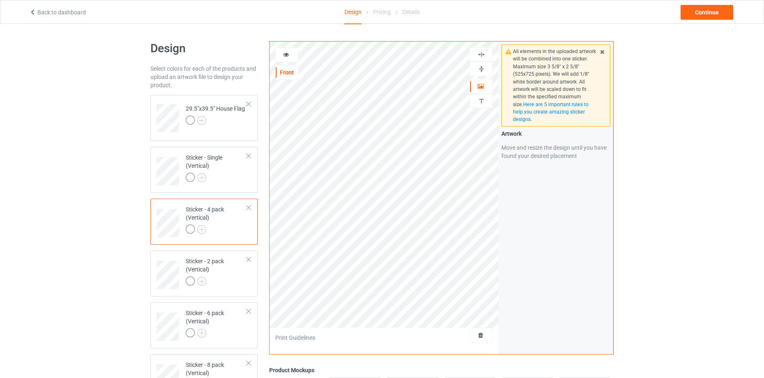
click at [249, 105] on div at bounding box center [249, 104] width 6 height 6
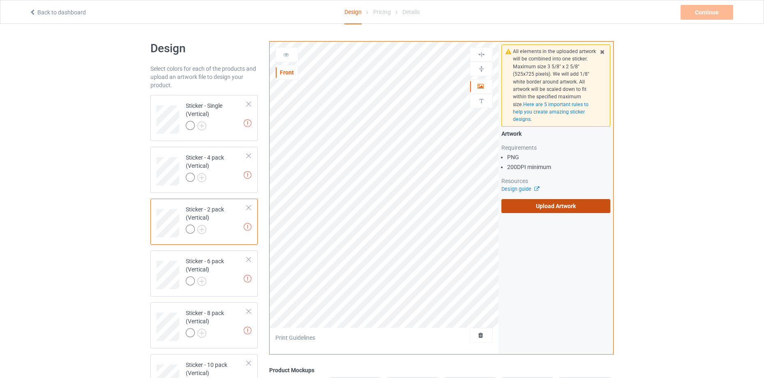
click at [588, 208] on label "Upload Artwork" at bounding box center [556, 206] width 109 height 14
click at [0, 0] on input "Upload Artwork" at bounding box center [0, 0] width 0 height 0
